Goal: Task Accomplishment & Management: Manage account settings

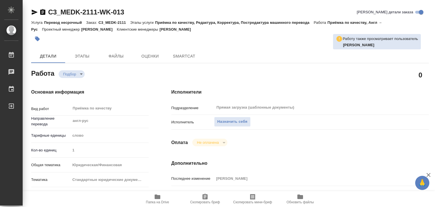
type textarea "x"
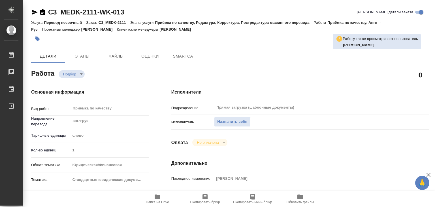
type textarea "x"
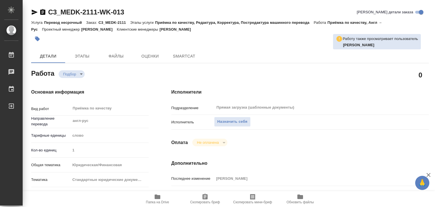
type textarea "x"
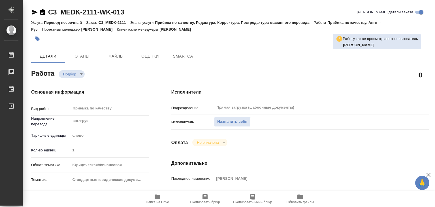
type textarea "x"
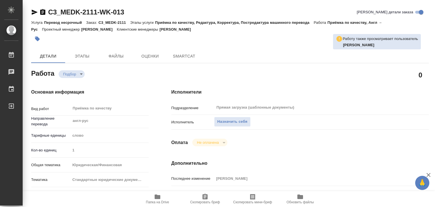
type textarea "x"
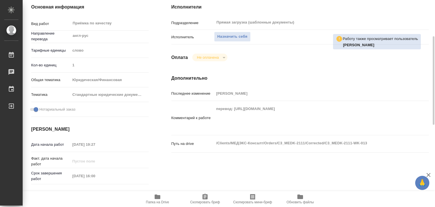
type textarea "x"
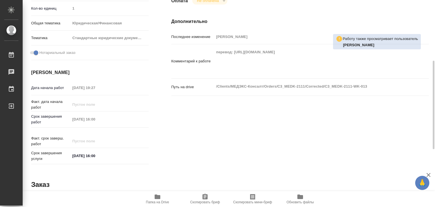
scroll to position [170, 0]
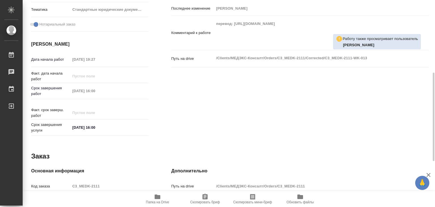
type textarea "x"
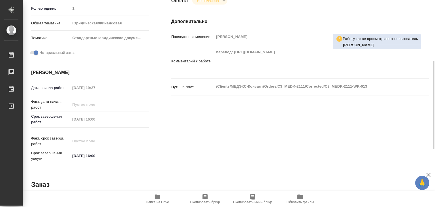
type textarea "x"
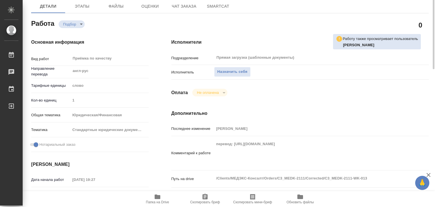
scroll to position [22, 0]
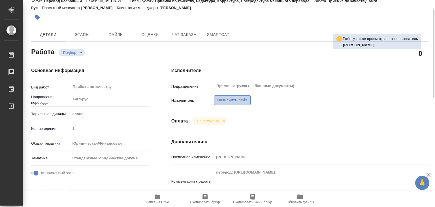
click at [228, 101] on span "Назначить себя" at bounding box center [232, 100] width 30 height 7
type textarea "x"
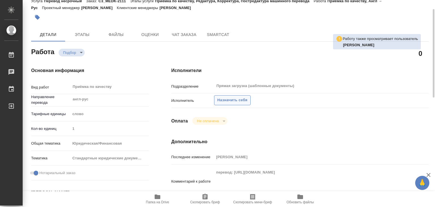
type textarea "x"
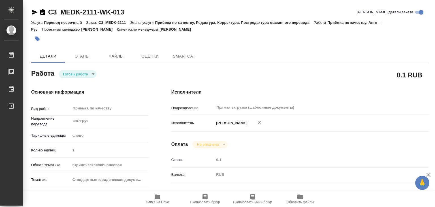
type textarea "x"
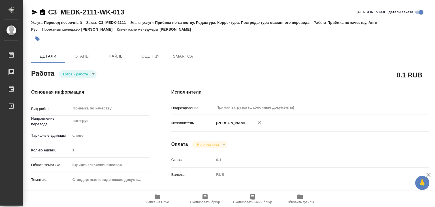
type textarea "x"
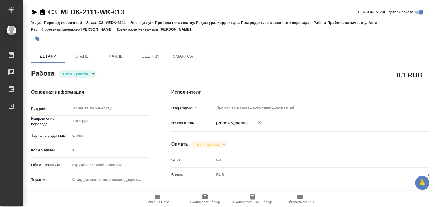
type textarea "x"
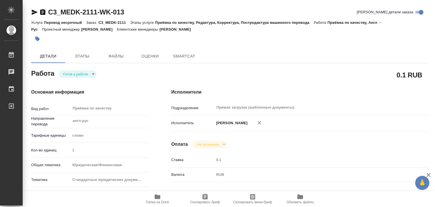
type textarea "x"
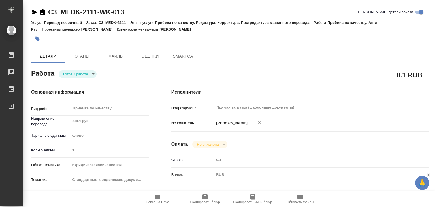
type textarea "x"
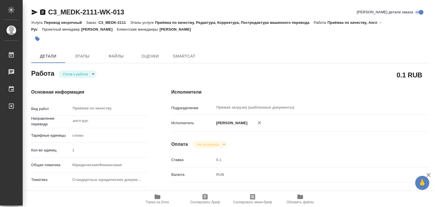
type textarea "x"
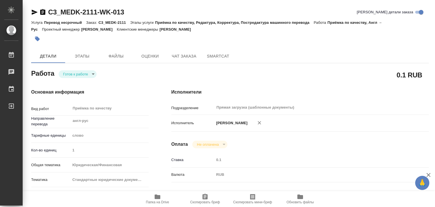
type textarea "x"
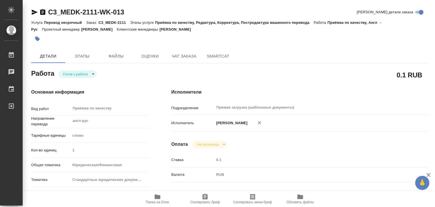
type textarea "x"
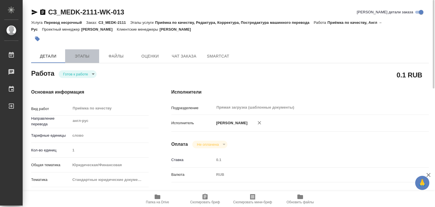
click at [88, 56] on span "Этапы" at bounding box center [82, 56] width 27 height 7
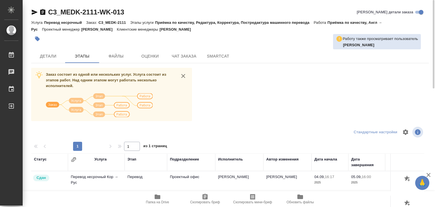
click at [162, 196] on span "Папка на Drive" at bounding box center [157, 198] width 41 height 11
click at [52, 53] on span "Детали" at bounding box center [48, 56] width 27 height 7
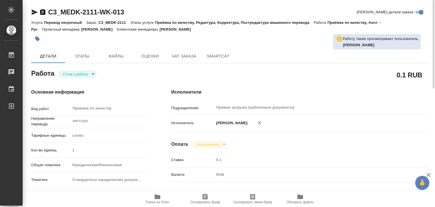
type textarea "x"
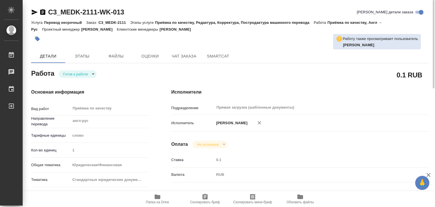
type textarea "x"
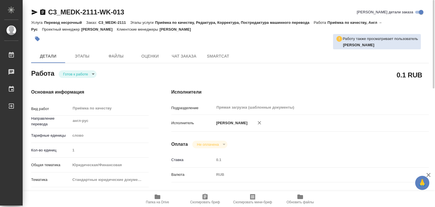
click at [262, 124] on icon "button" at bounding box center [259, 123] width 6 height 6
type textarea "x"
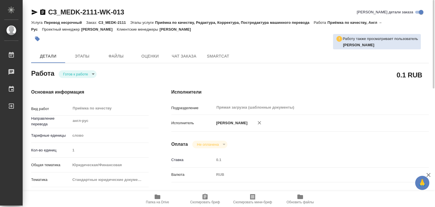
type textarea "x"
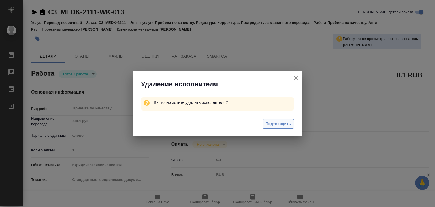
type textarea "x"
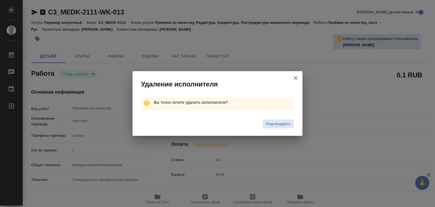
click at [271, 123] on span "Подтвердить" at bounding box center [278, 124] width 25 height 7
type textarea "x"
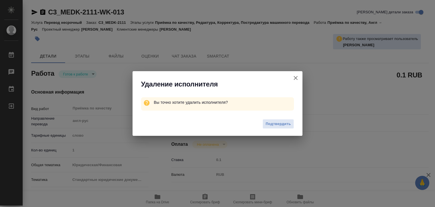
type textarea "x"
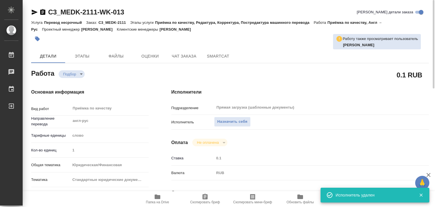
type textarea "x"
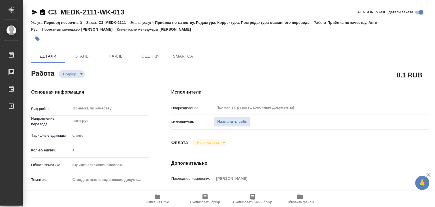
type textarea "x"
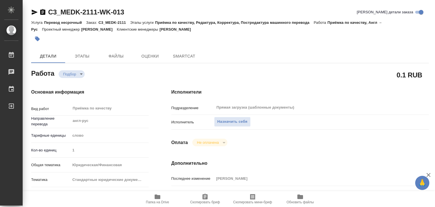
type textarea "x"
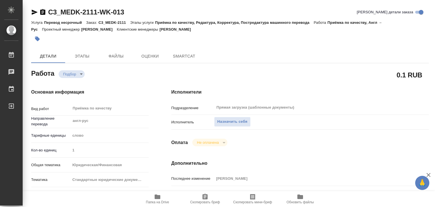
type textarea "x"
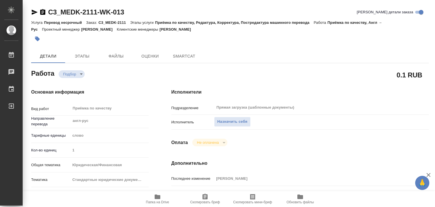
type textarea "x"
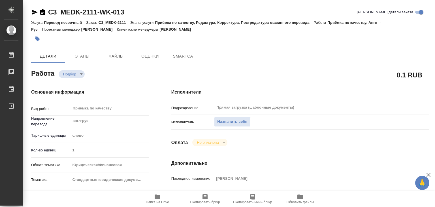
type textarea "x"
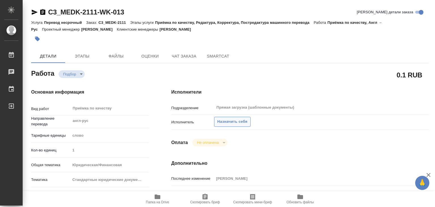
click at [222, 122] on span "Назначить себя" at bounding box center [232, 121] width 30 height 7
type textarea "x"
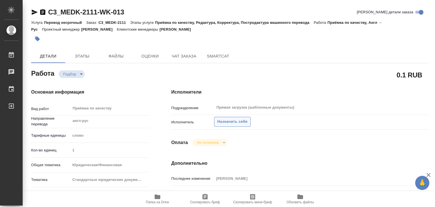
type textarea "x"
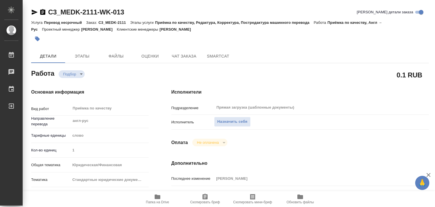
type textarea "x"
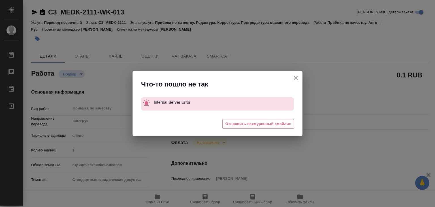
type textarea "x"
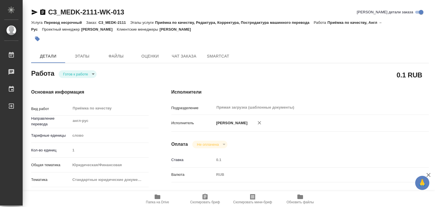
type textarea "x"
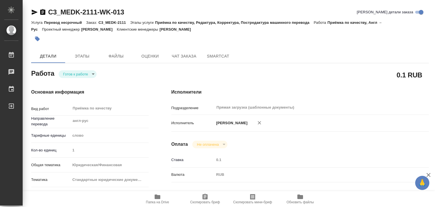
type textarea "x"
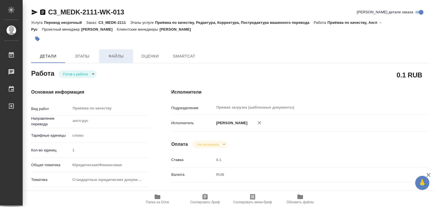
type textarea "x"
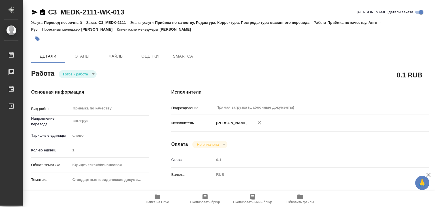
type textarea "x"
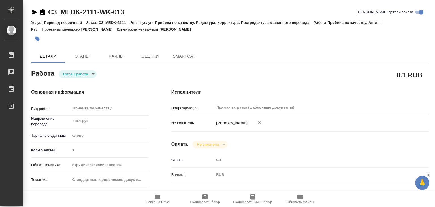
type textarea "x"
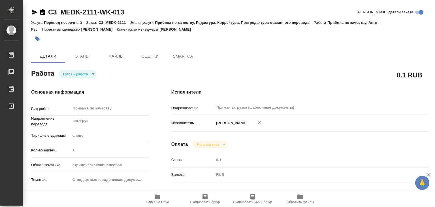
click at [90, 72] on body "🙏 .cls-1 fill:#fff; AWATERA Alilekova Valeriya Работы Чаты График Выйти C3_MEDK…" at bounding box center [217, 103] width 435 height 207
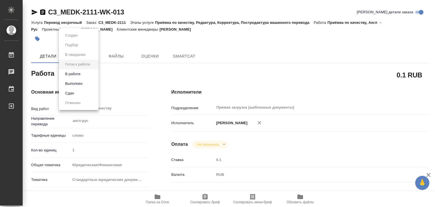
type textarea "x"
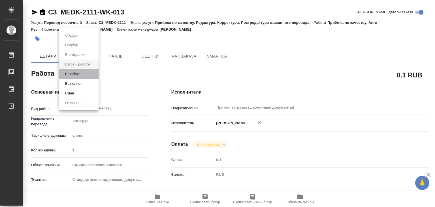
click at [86, 74] on li "В работе" at bounding box center [79, 74] width 40 height 10
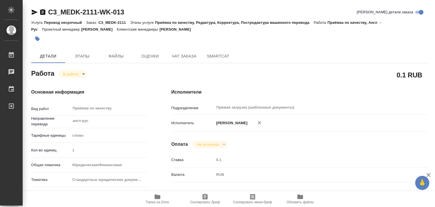
type textarea "x"
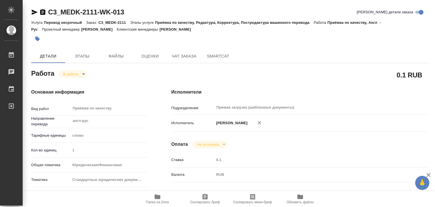
type textarea "x"
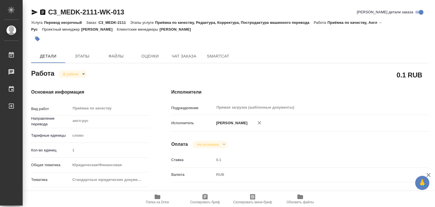
type textarea "x"
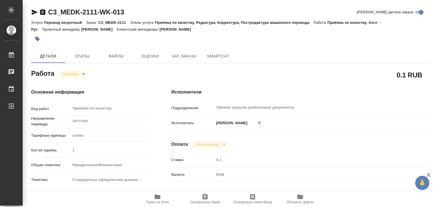
type textarea "x"
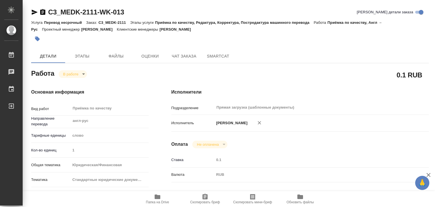
type textarea "x"
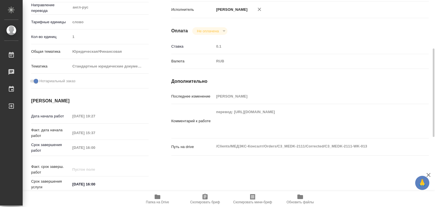
scroll to position [142, 0]
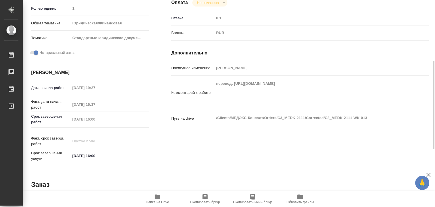
click at [404, 107] on div "Комментарий к работе перевод: https://drive.awatera.com/apps/files/files/103001…" at bounding box center [299, 95] width 257 height 34
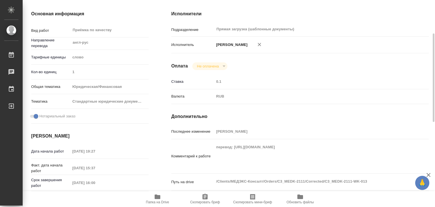
scroll to position [0, 0]
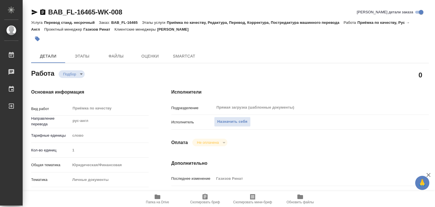
type textarea "x"
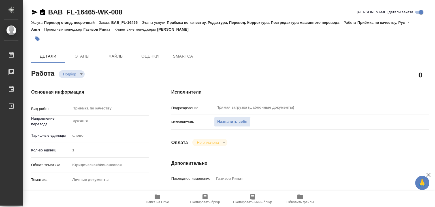
type textarea "x"
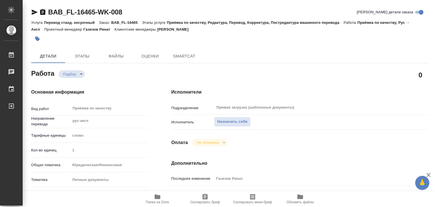
type textarea "x"
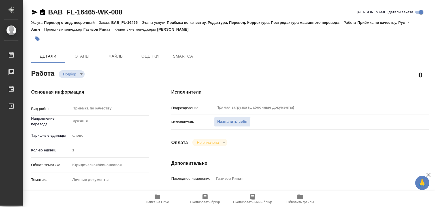
type textarea "x"
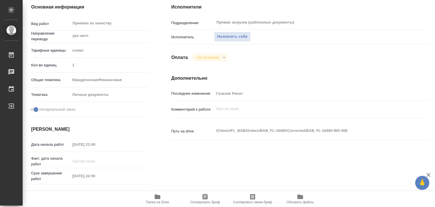
scroll to position [113, 0]
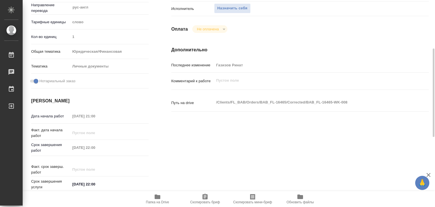
type textarea "x"
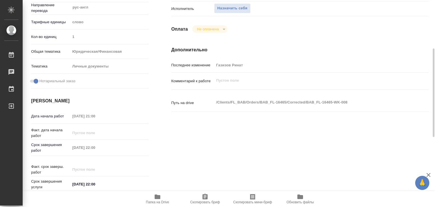
type textarea "x"
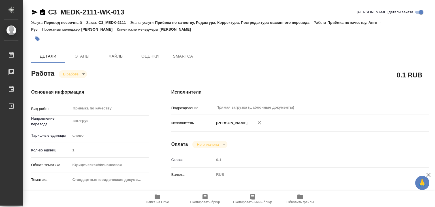
type textarea "x"
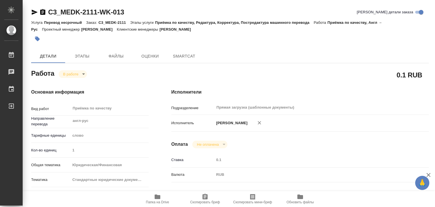
type textarea "x"
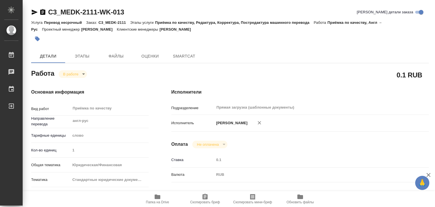
type textarea "x"
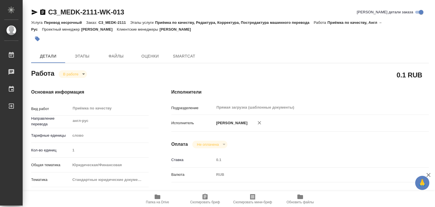
type textarea "x"
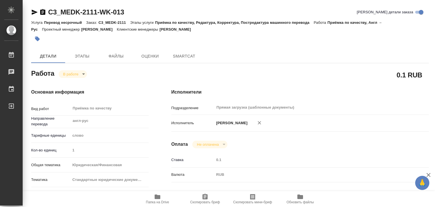
type textarea "x"
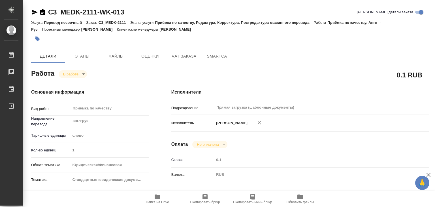
type textarea "x"
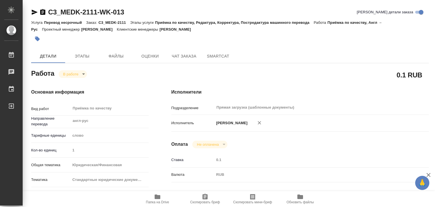
type textarea "x"
